Goal: Task Accomplishment & Management: Use online tool/utility

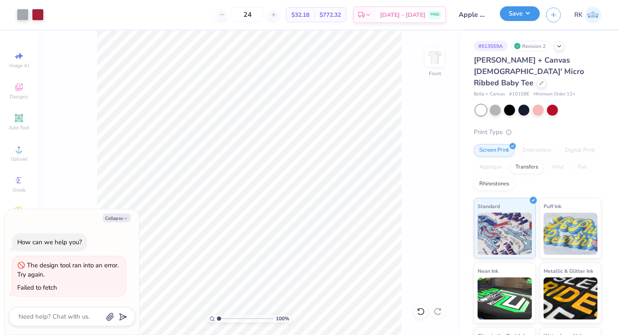
click at [515, 15] on button "Save" at bounding box center [520, 13] width 40 height 15
type textarea "x"
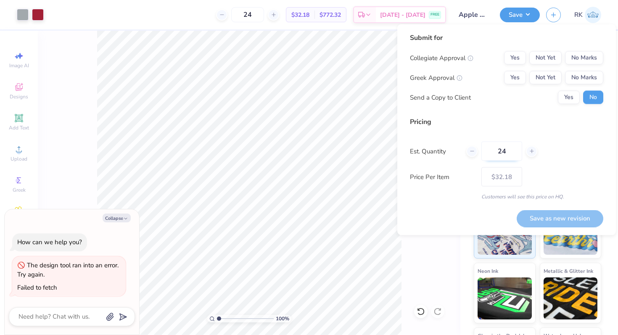
click at [506, 151] on input "24" at bounding box center [501, 151] width 41 height 19
type input "2"
type input "12"
type input "$45.11"
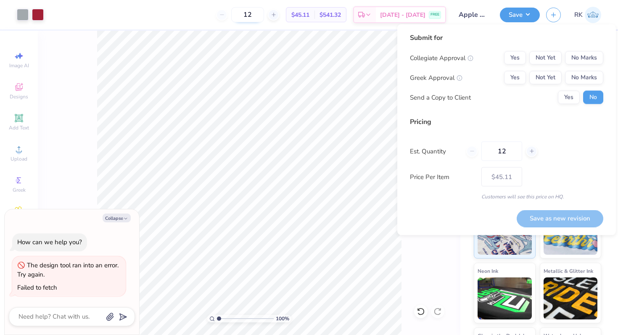
type input "12"
click at [441, 248] on div "100 % Front" at bounding box center [249, 183] width 422 height 304
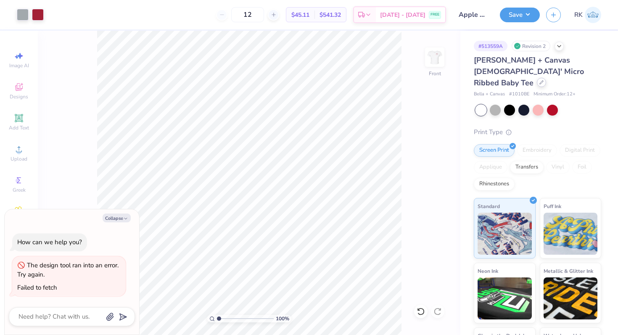
click at [537, 78] on div at bounding box center [541, 82] width 9 height 9
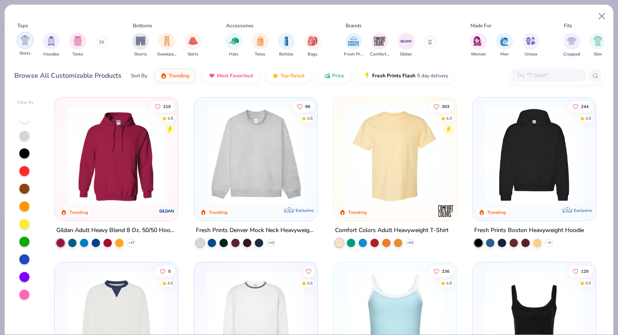
click at [26, 41] on img "filter for Shirts" at bounding box center [25, 40] width 10 height 10
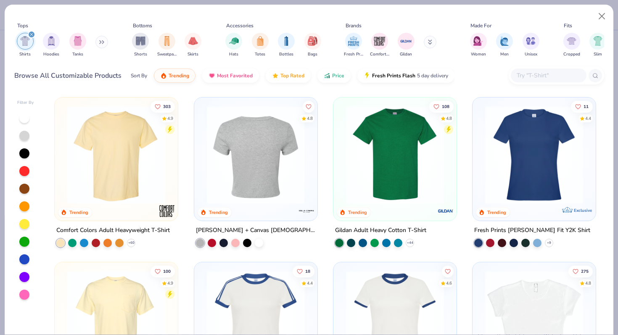
click at [245, 165] on img at bounding box center [255, 155] width 106 height 98
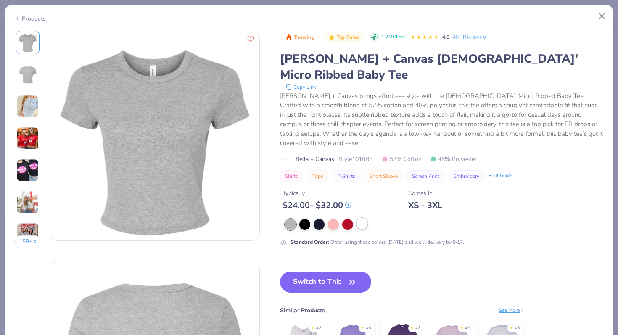
click at [359, 218] on div at bounding box center [361, 223] width 11 height 11
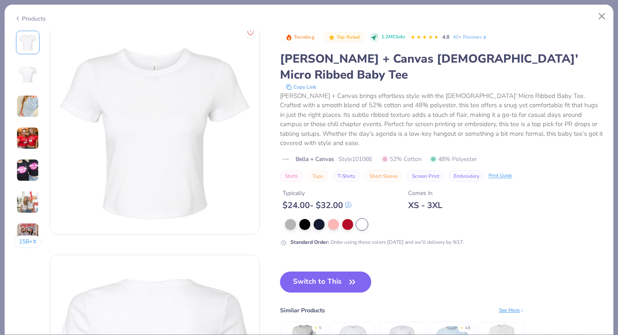
scroll to position [8, 0]
click at [603, 11] on button "Close" at bounding box center [602, 16] width 16 height 16
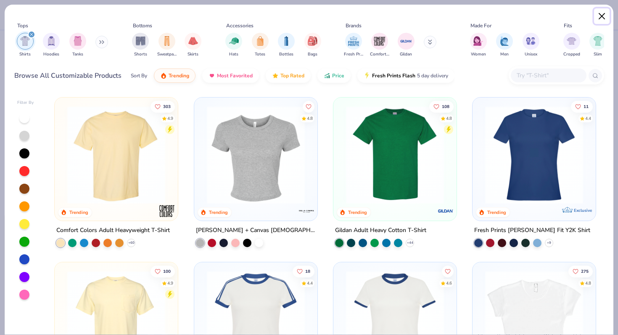
click at [603, 11] on button "Close" at bounding box center [602, 16] width 16 height 16
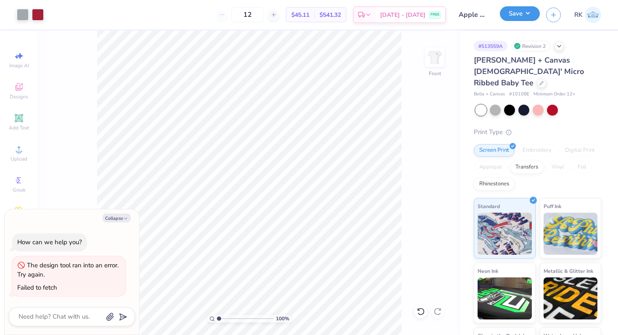
click at [517, 20] on button "Save" at bounding box center [520, 13] width 40 height 15
type textarea "x"
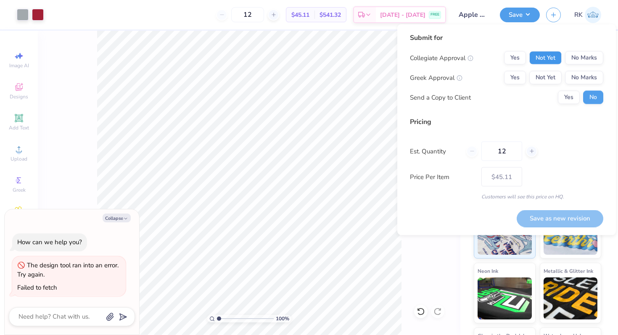
click at [538, 57] on button "Not Yet" at bounding box center [545, 57] width 32 height 13
click at [546, 85] on div "Collegiate Approval Yes Not Yet No Marks Greek Approval Yes Not Yet No Marks Se…" at bounding box center [506, 77] width 193 height 53
click at [547, 78] on button "Not Yet" at bounding box center [545, 77] width 32 height 13
